Goal: Task Accomplishment & Management: Manage account settings

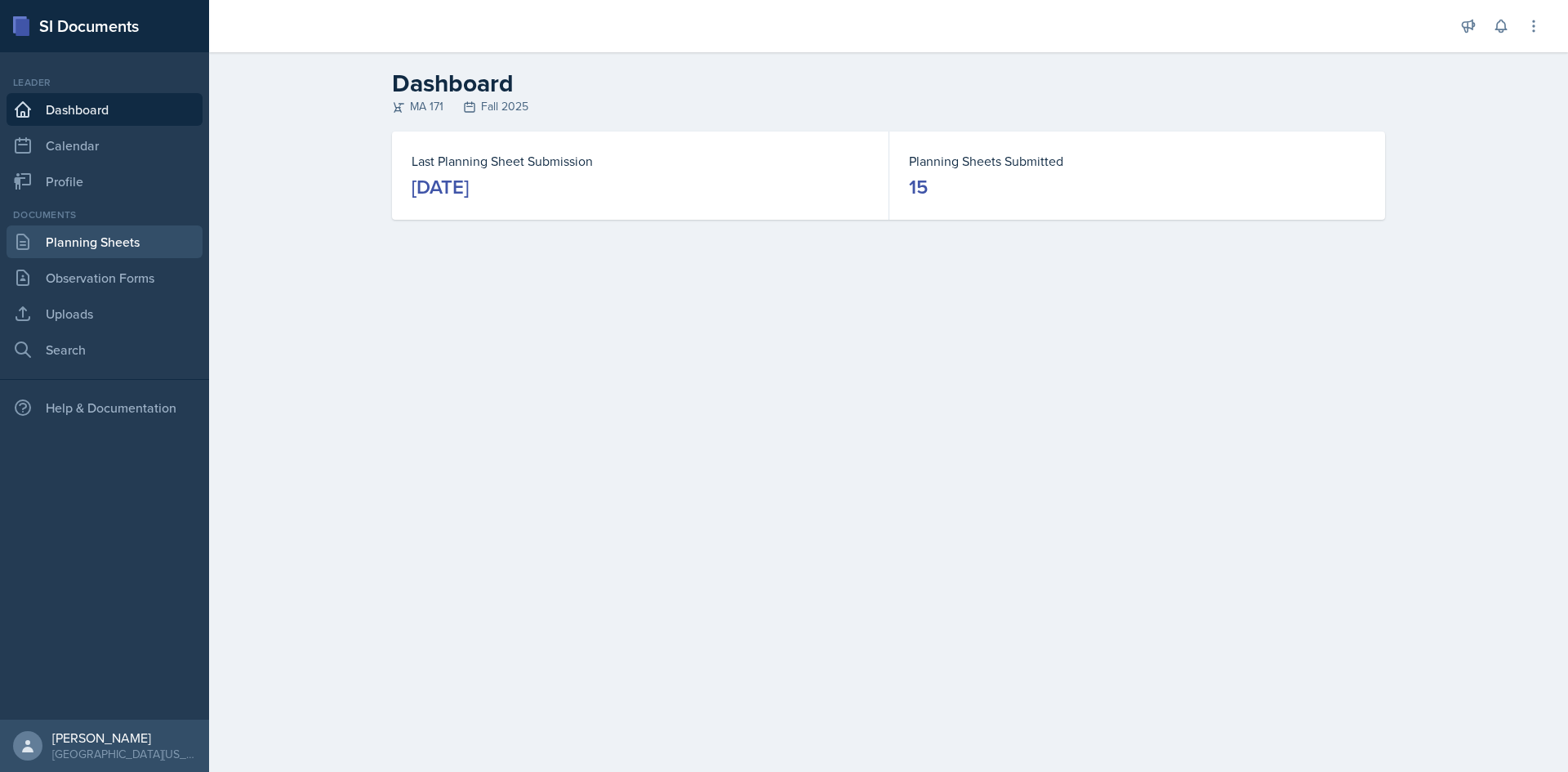
click at [119, 239] on link "Planning Sheets" at bounding box center [105, 241] width 196 height 33
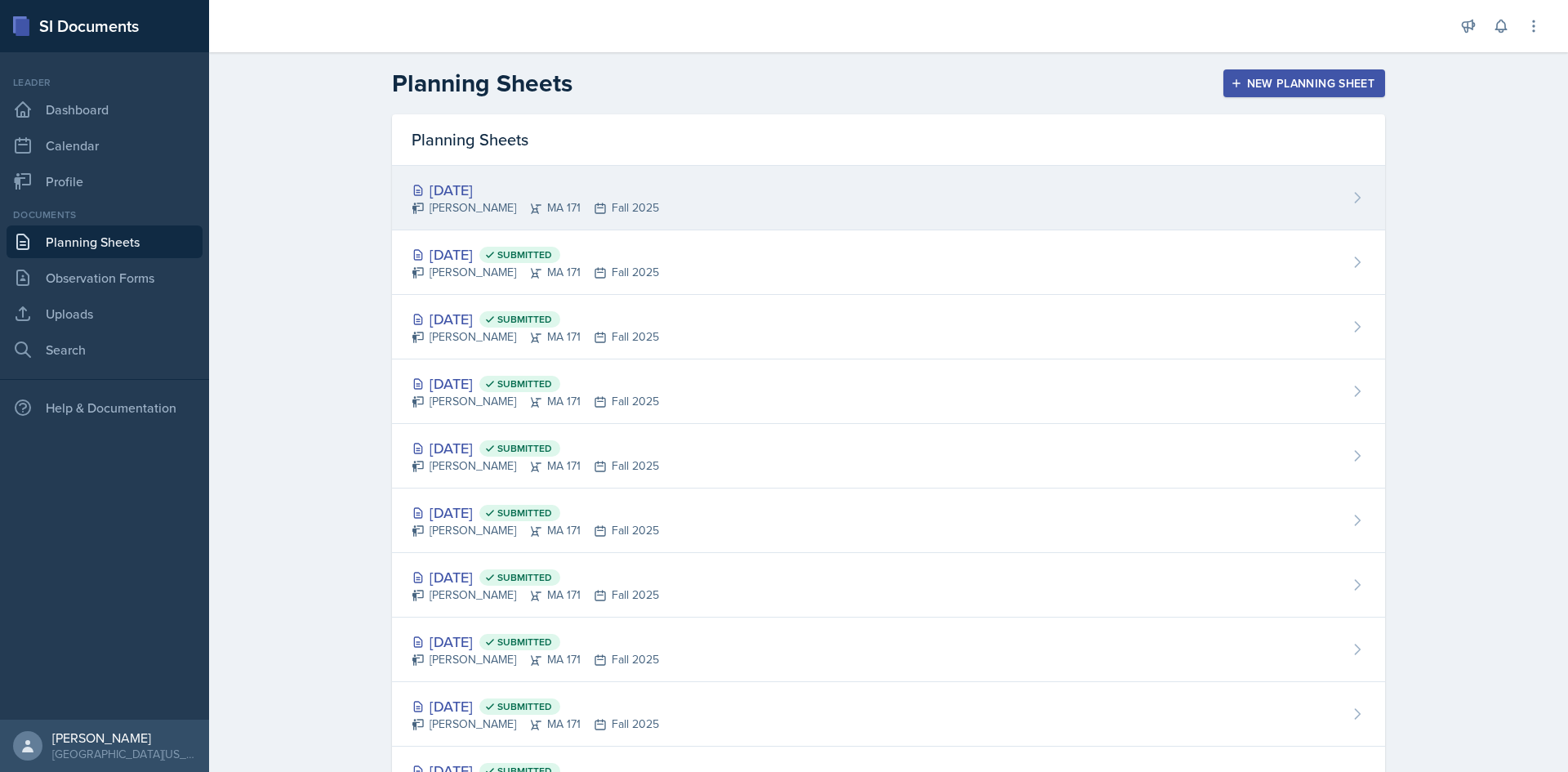
click at [548, 200] on div "[PERSON_NAME] MA 171 Fall 2025" at bounding box center [535, 208] width 247 height 17
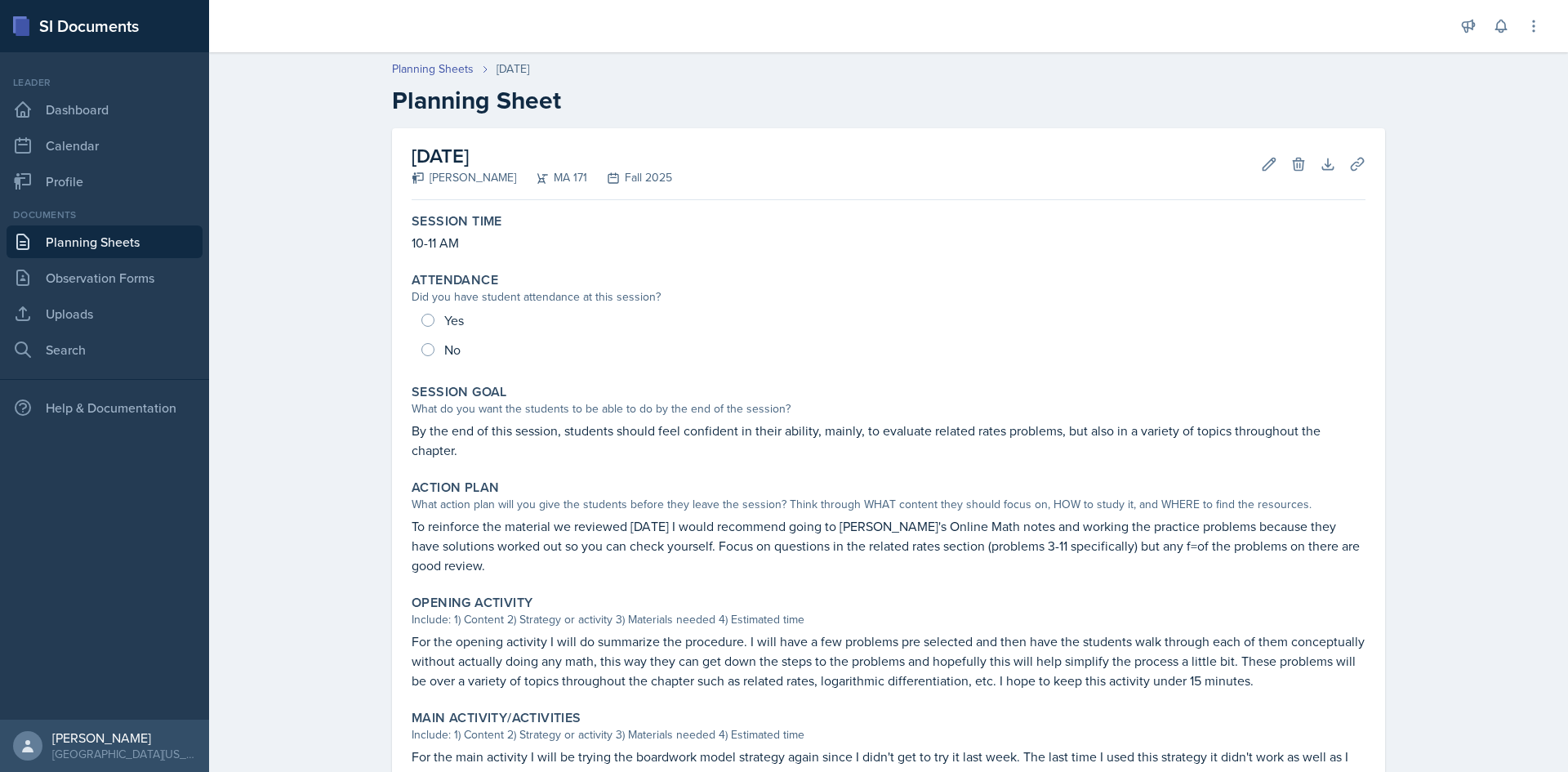
scroll to position [82, 0]
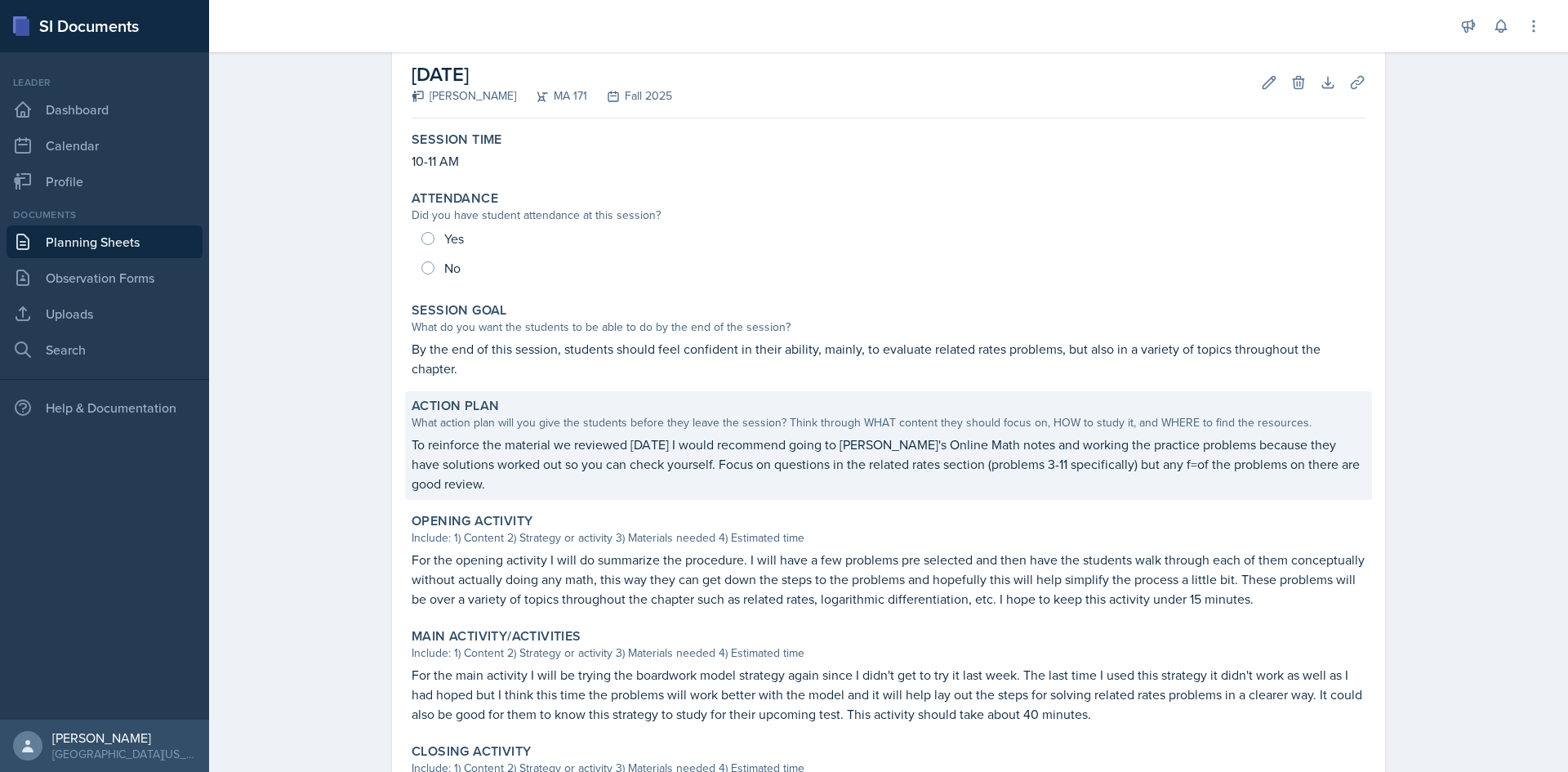
click at [1123, 465] on p "To reinforce the material we reviewed [DATE] I would recommend going to [PERSON…" at bounding box center [887, 464] width 953 height 58
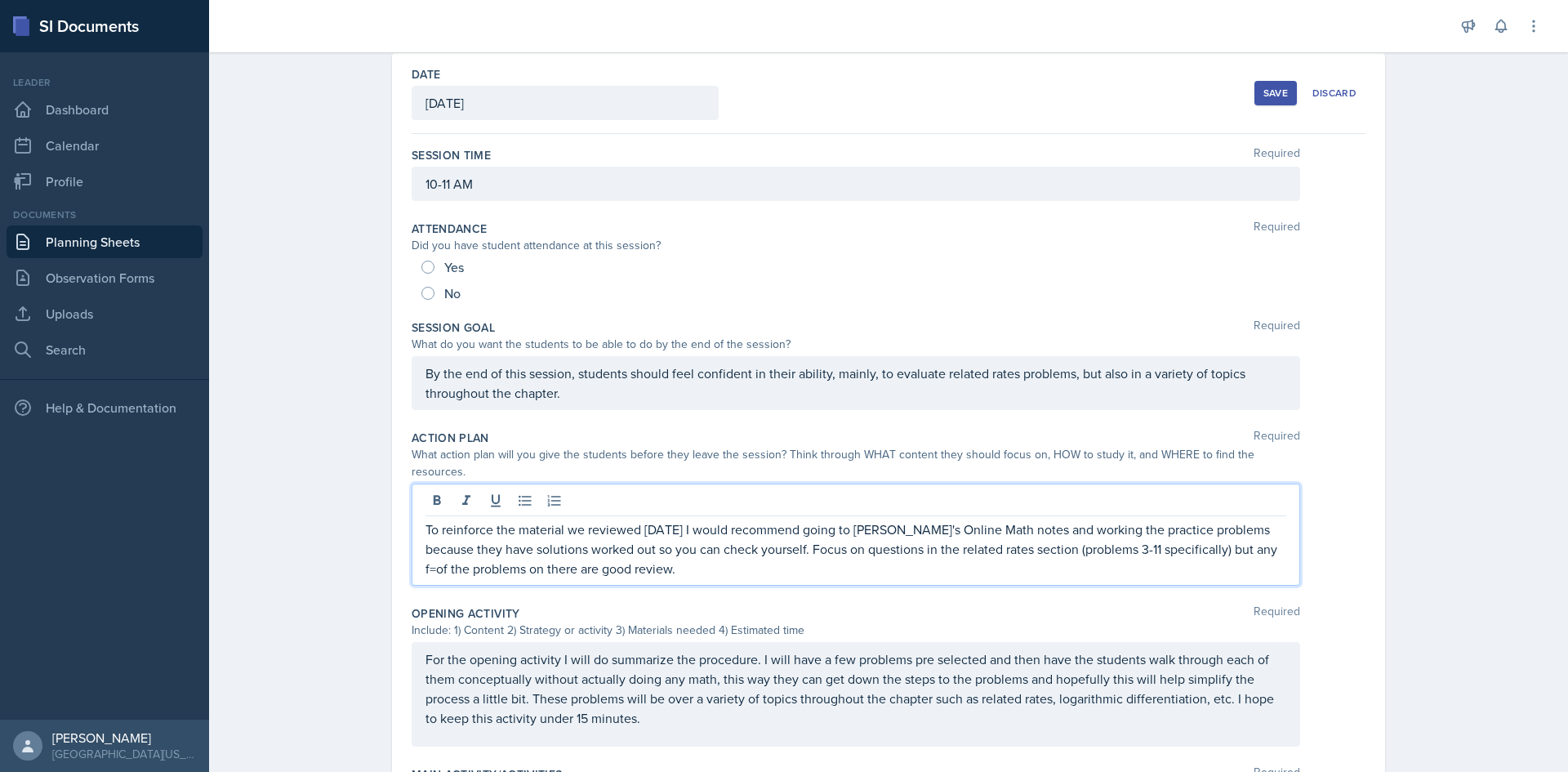
click at [1208, 520] on p "To reinforce the material we reviewed [DATE] I would recommend going to [PERSON…" at bounding box center [856, 549] width 861 height 58
click at [1413, 449] on div "Planning Sheets [DATE] Planning Sheet Date [DATE] [DATE] 28 29 30 1 2 3 4 5 6 7…" at bounding box center [888, 621] width 1359 height 1304
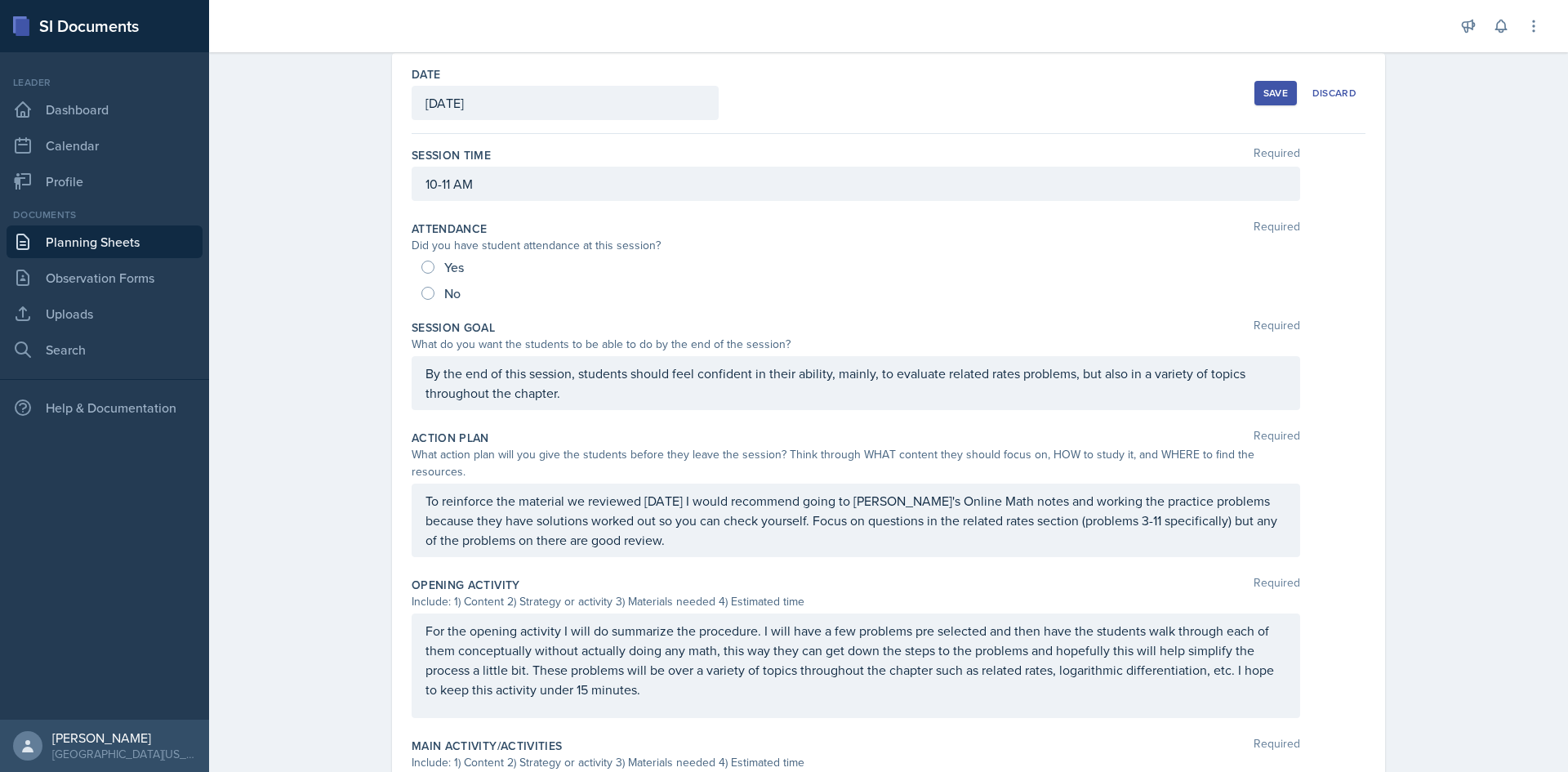
click at [1275, 97] on div "Save" at bounding box center [1275, 93] width 25 height 13
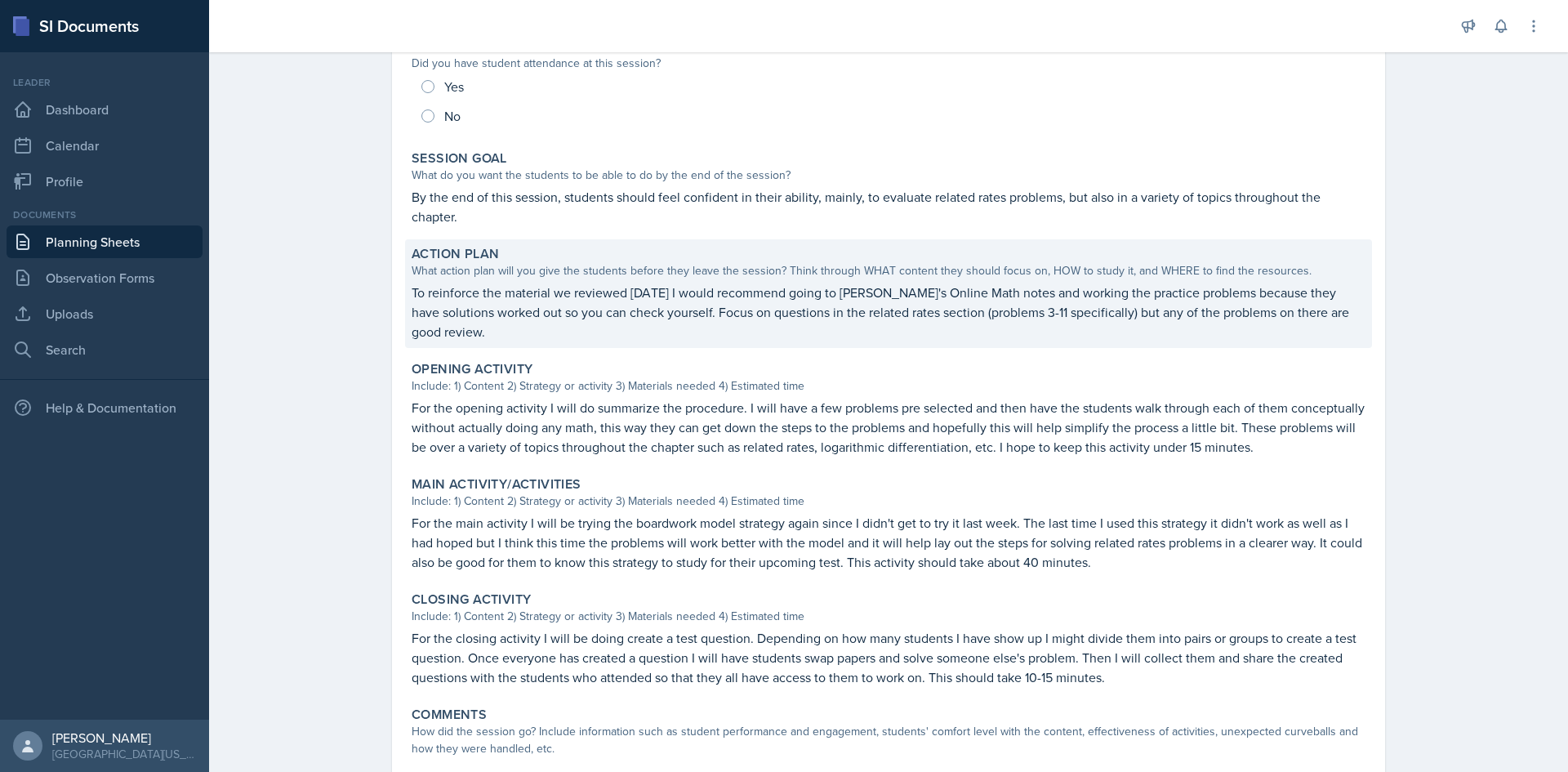
scroll to position [315, 0]
